Goal: Task Accomplishment & Management: Complete application form

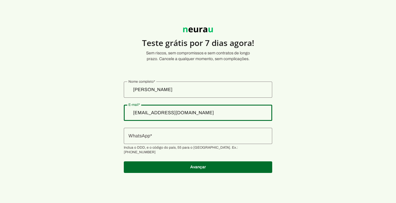
drag, startPoint x: 203, startPoint y: 113, endPoint x: 112, endPoint y: 108, distance: 90.8
click at [112, 108] on section "Teste grátis por 7 dias agora! Sem riscos, sem compromissos e sem contratos de …" at bounding box center [198, 97] width 396 height 166
click at [209, 110] on input "[EMAIL_ADDRESS][DOMAIN_NAME]" at bounding box center [197, 112] width 139 height 7
click at [184, 113] on input "[EMAIL_ADDRESS][DOMAIN_NAME]" at bounding box center [197, 112] width 139 height 7
click at [179, 113] on input "[EMAIL_ADDRESS][DOMAIN_NAME]" at bounding box center [197, 112] width 139 height 7
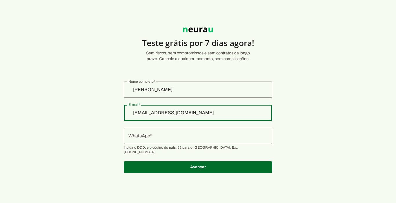
click at [179, 113] on input "[EMAIL_ADDRESS][DOMAIN_NAME]" at bounding box center [197, 112] width 139 height 7
click at [63, 27] on section "Teste grátis por 7 dias agora! Sem riscos, sem compromissos e sem contratos de …" at bounding box center [198, 97] width 396 height 166
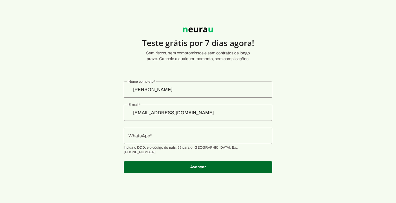
click at [18, 8] on account-registration-form "Teste grátis por 7 dias agora! Sem riscos, sem compromissos e sem contratos de …" at bounding box center [198, 101] width 396 height 203
drag, startPoint x: 27, startPoint y: 48, endPoint x: 25, endPoint y: 63, distance: 15.8
click at [27, 49] on section "Teste grátis por 7 dias agora! Sem riscos, sem compromissos e sem contratos de …" at bounding box center [198, 97] width 396 height 166
drag, startPoint x: 25, startPoint y: 100, endPoint x: 25, endPoint y: 123, distance: 22.9
click at [25, 102] on section "Teste grátis por 7 dias agora! Sem riscos, sem compromissos e sem contratos de …" at bounding box center [198, 97] width 396 height 166
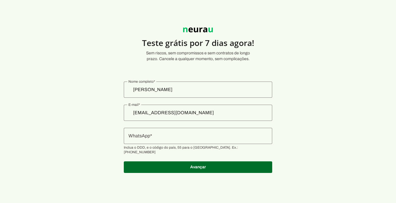
drag, startPoint x: 25, startPoint y: 123, endPoint x: 59, endPoint y: 136, distance: 37.0
click at [39, 132] on section "Teste grátis por 7 dias agora! Sem riscos, sem compromissos e sem contratos de …" at bounding box center [198, 97] width 396 height 166
click at [59, 136] on section "Teste grátis por 7 dias agora! Sem riscos, sem compromissos e sem contratos de …" at bounding box center [198, 97] width 396 height 166
click at [138, 177] on account-registration-form "Teste grátis por 7 dias agora! Sem riscos, sem compromissos e sem contratos de …" at bounding box center [198, 101] width 396 height 203
drag, startPoint x: 320, startPoint y: 187, endPoint x: 339, endPoint y: 177, distance: 22.3
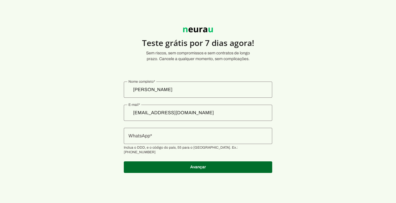
click at [330, 181] on account-registration-form "Teste grátis por 7 dias agora! Sem riscos, sem compromissos e sem contratos de …" at bounding box center [198, 101] width 396 height 203
drag, startPoint x: 339, startPoint y: 177, endPoint x: 342, endPoint y: 144, distance: 33.7
click at [342, 144] on account-registration-form "Teste grátis por 7 dias agora! Sem riscos, sem compromissos e sem contratos de …" at bounding box center [198, 101] width 396 height 203
drag, startPoint x: 342, startPoint y: 144, endPoint x: 330, endPoint y: 139, distance: 12.7
click at [335, 140] on section "Teste grátis por 7 dias agora! Sem riscos, sem compromissos e sem contratos de …" at bounding box center [198, 97] width 396 height 166
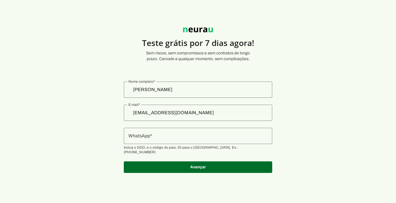
click at [325, 138] on section "Teste grátis por 7 dias agora! Sem riscos, sem compromissos e sem contratos de …" at bounding box center [198, 97] width 396 height 166
click at [208, 118] on div "[EMAIL_ADDRESS][DOMAIN_NAME]" at bounding box center [198, 113] width 148 height 16
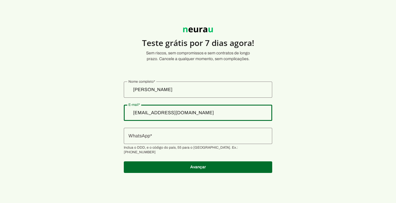
click at [182, 114] on input "[EMAIL_ADDRESS][DOMAIN_NAME]" at bounding box center [197, 112] width 139 height 7
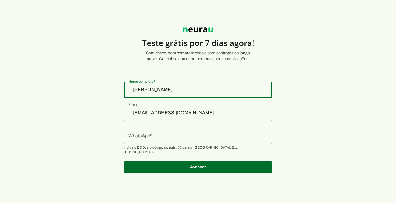
click at [197, 92] on input "[PERSON_NAME]" at bounding box center [197, 89] width 139 height 7
type input "M"
